Goal: Information Seeking & Learning: Learn about a topic

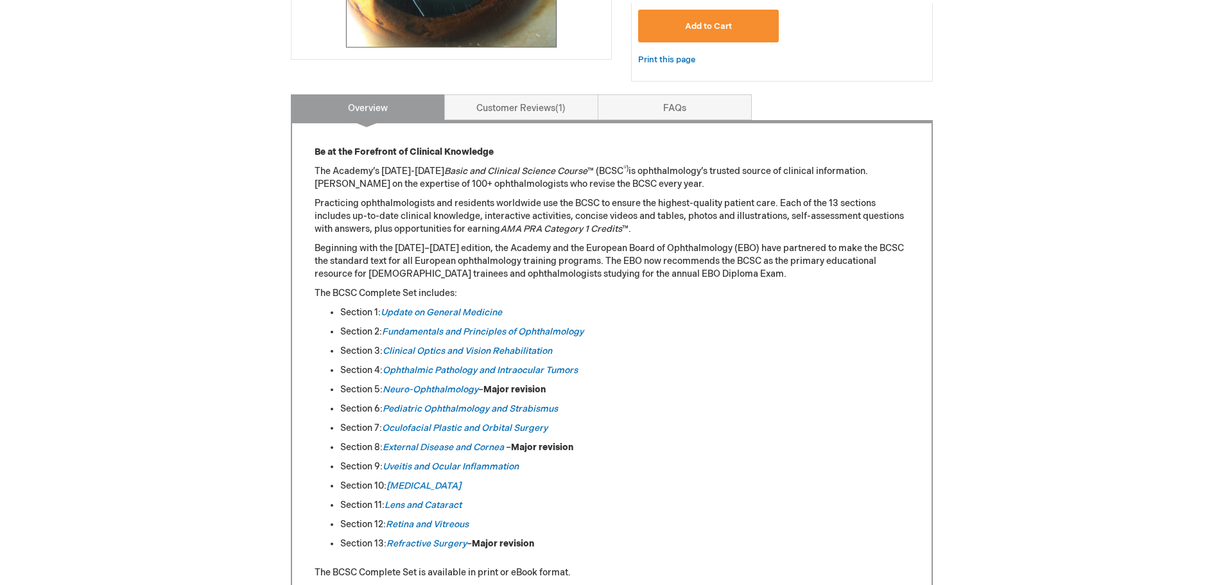
scroll to position [514, 0]
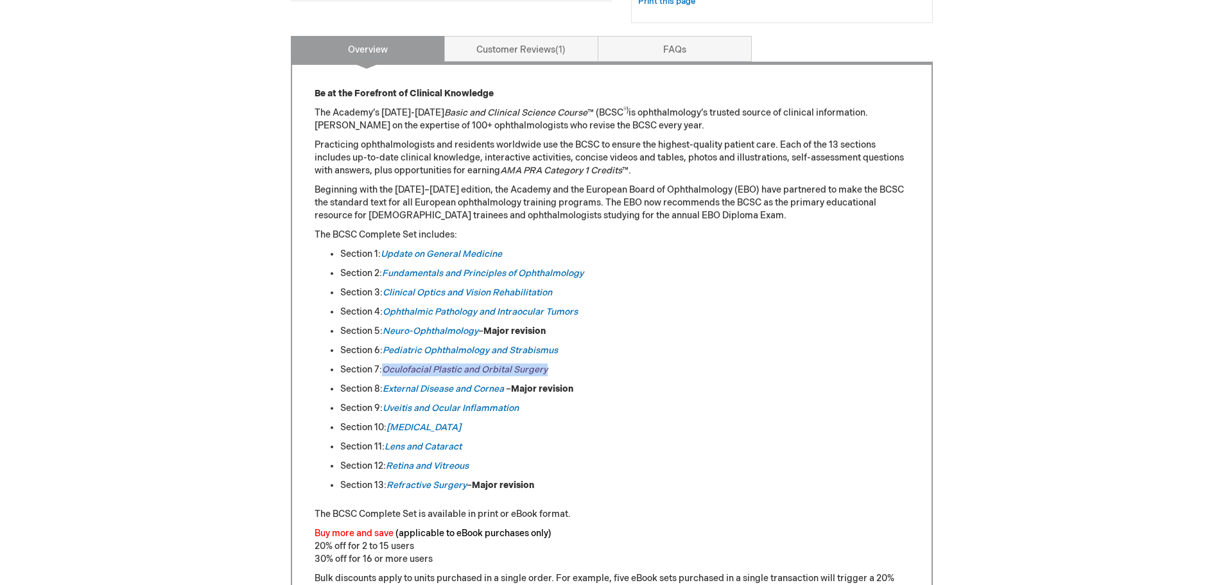
drag, startPoint x: 570, startPoint y: 368, endPoint x: 387, endPoint y: 364, distance: 183.7
click at [387, 364] on li "Section 7: Oculofacial Plastic and Orbital Surgery" at bounding box center [624, 369] width 569 height 13
copy link "Oculofacial Plastic and Orbital Surgery"
drag, startPoint x: 602, startPoint y: 269, endPoint x: 387, endPoint y: 265, distance: 215.8
click at [387, 265] on ul "Section 1: Update on General Medicine Section 2: Fundamentals and Principles of…" at bounding box center [612, 370] width 595 height 244
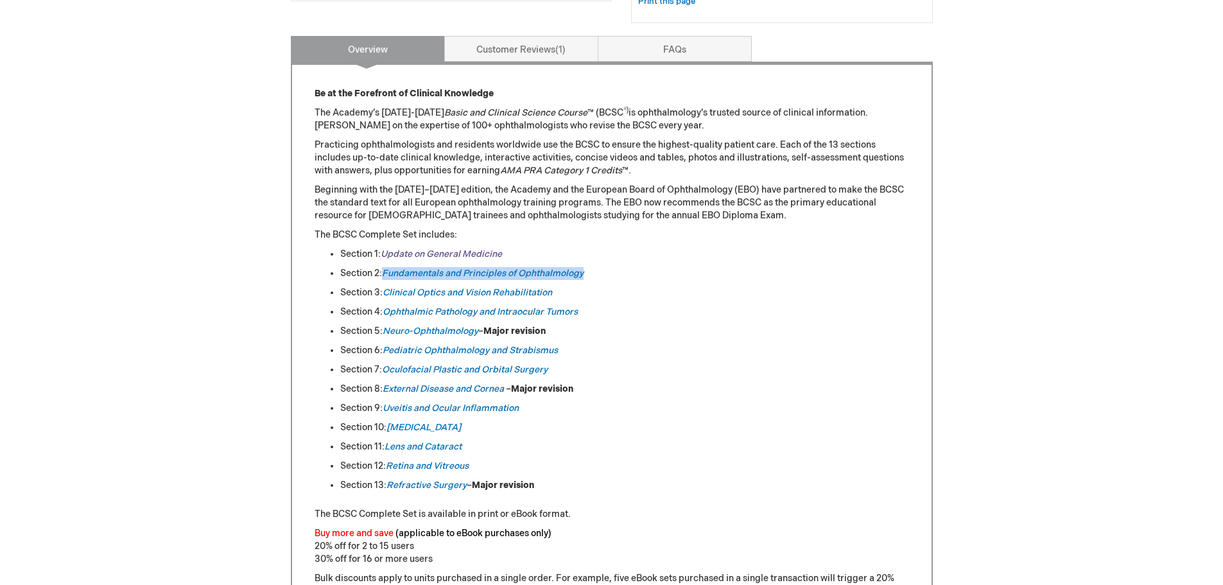
copy link "Fundamentals and Principles of Ophthalmology"
click at [702, 266] on ul "Section 1: Update on General Medicine Section 2: Fundamentals and Principles of…" at bounding box center [612, 370] width 595 height 244
drag, startPoint x: 590, startPoint y: 272, endPoint x: 387, endPoint y: 263, distance: 203.7
click at [387, 263] on ul "Section 1: Update on General Medicine Section 2: Fundamentals and Principles of…" at bounding box center [612, 370] width 595 height 244
copy link "Fundamentals and Principles of Ophthalmology"
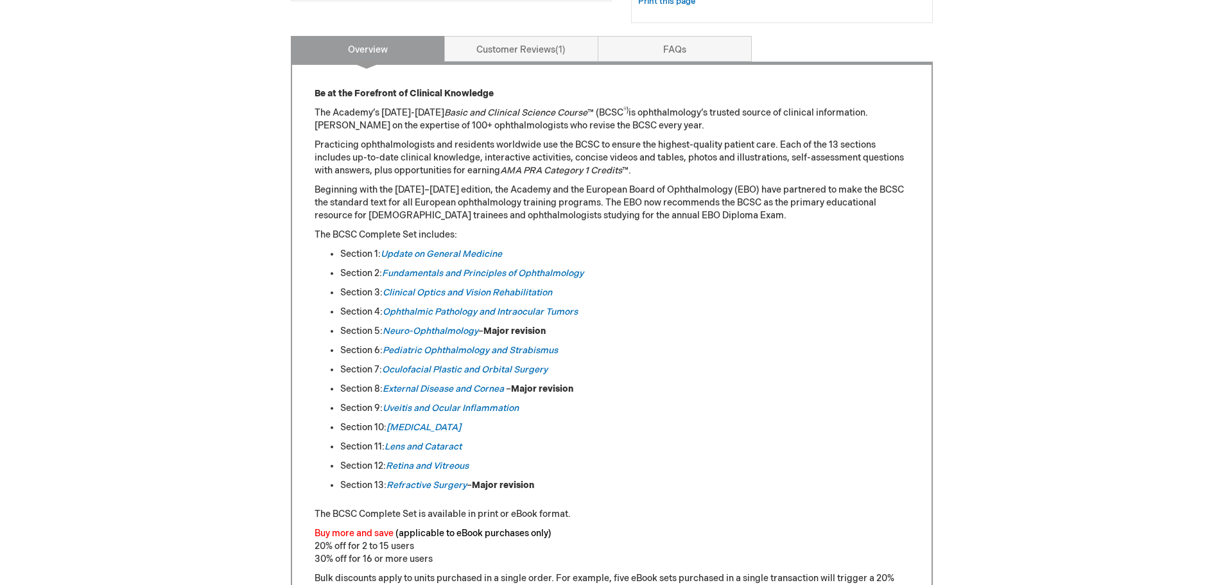
click at [534, 411] on li "Section 9: [MEDICAL_DATA] and [MEDICAL_DATA]" at bounding box center [624, 408] width 569 height 13
drag, startPoint x: 554, startPoint y: 369, endPoint x: 384, endPoint y: 372, distance: 170.2
click at [384, 372] on li "Section 7: Oculofacial Plastic and Orbital Surgery" at bounding box center [624, 369] width 569 height 13
copy link "Oculofacial Plastic and Orbital Surgery"
